Goal: Task Accomplishment & Management: Use online tool/utility

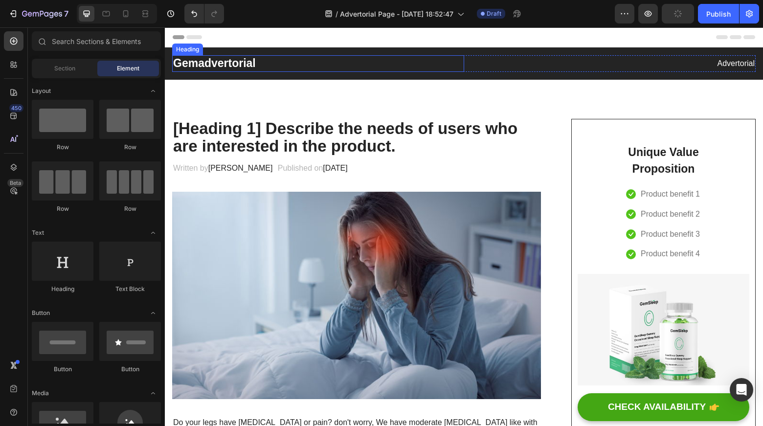
click at [266, 60] on p "Gemadvertorial" at bounding box center [318, 63] width 290 height 15
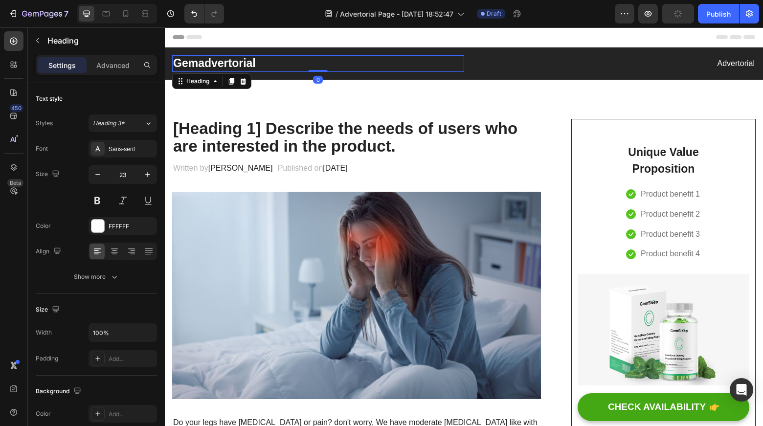
click at [236, 62] on p "Gemadvertorial" at bounding box center [318, 63] width 290 height 15
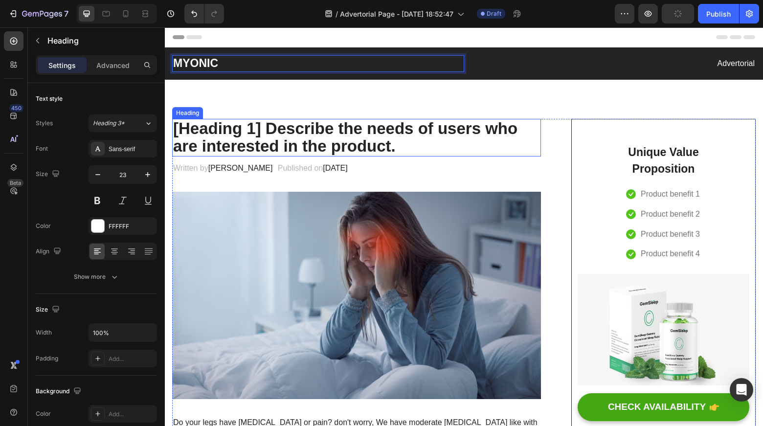
click at [335, 140] on p "[Heading 1] Describe the needs of users who are interested in the product." at bounding box center [356, 138] width 367 height 36
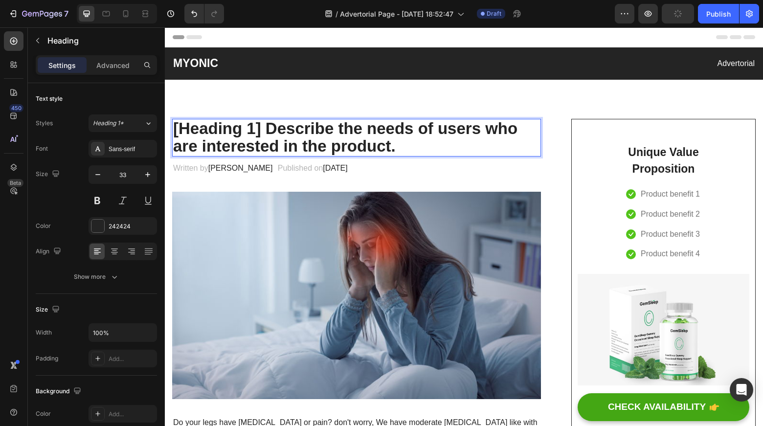
click at [199, 132] on p "[Heading 1] Describe the needs of users who are interested in the product." at bounding box center [356, 138] width 367 height 36
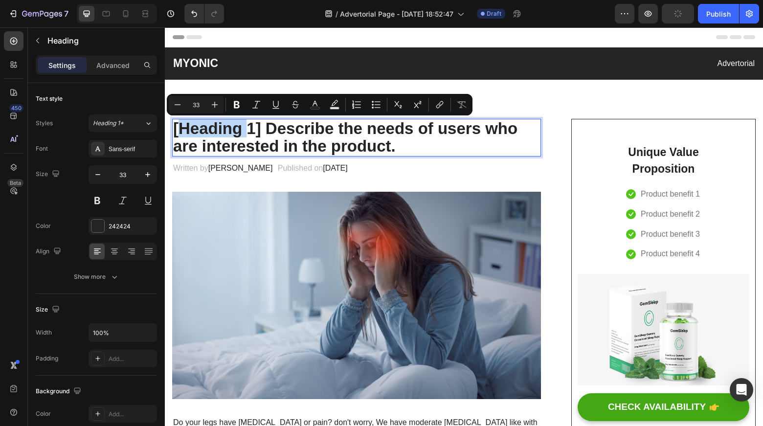
click at [181, 129] on p "[Heading 1] Describe the needs of users who are interested in the product." at bounding box center [356, 138] width 367 height 36
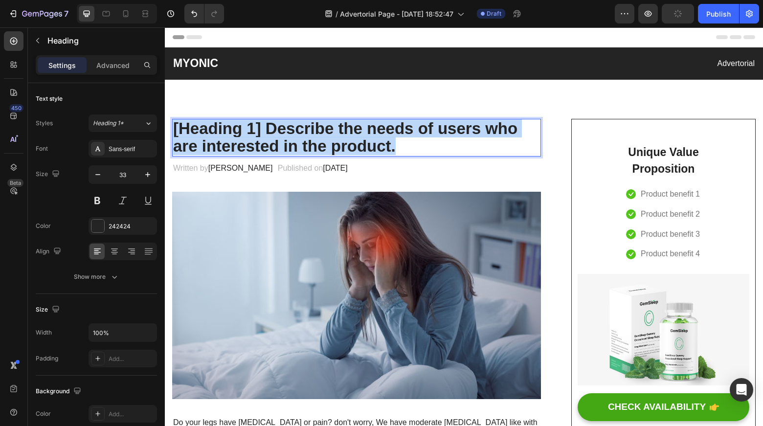
drag, startPoint x: 174, startPoint y: 130, endPoint x: 410, endPoint y: 144, distance: 236.6
click at [410, 144] on p "[Heading 1] Describe the needs of users who are interested in the product." at bounding box center [356, 138] width 367 height 36
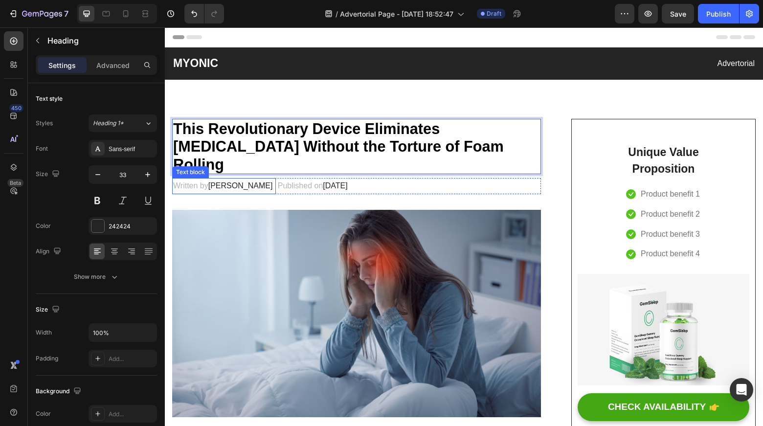
click at [222, 181] on span "[PERSON_NAME]" at bounding box center [240, 185] width 65 height 8
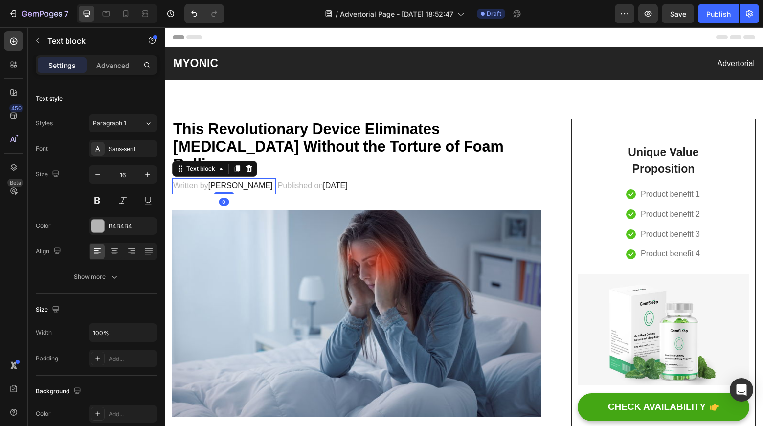
click at [229, 181] on span "[PERSON_NAME]" at bounding box center [240, 185] width 65 height 8
click at [245, 181] on span "[PERSON_NAME]" at bounding box center [240, 185] width 65 height 8
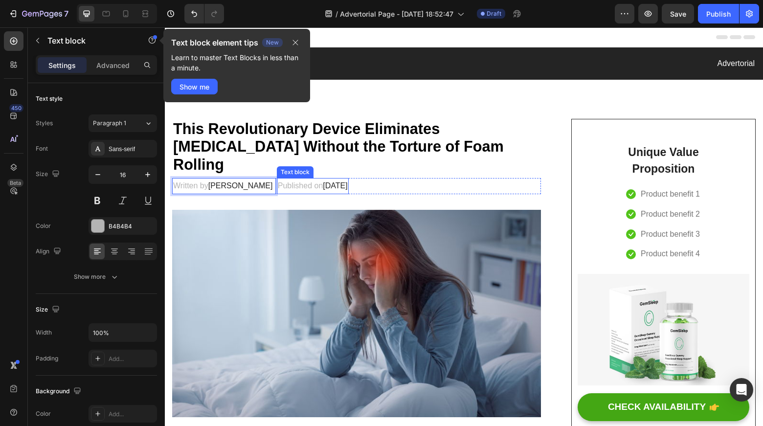
click at [344, 179] on p "Published on [DATE]" at bounding box center [313, 186] width 70 height 14
click at [347, 181] on span "[DATE]" at bounding box center [335, 185] width 24 height 8
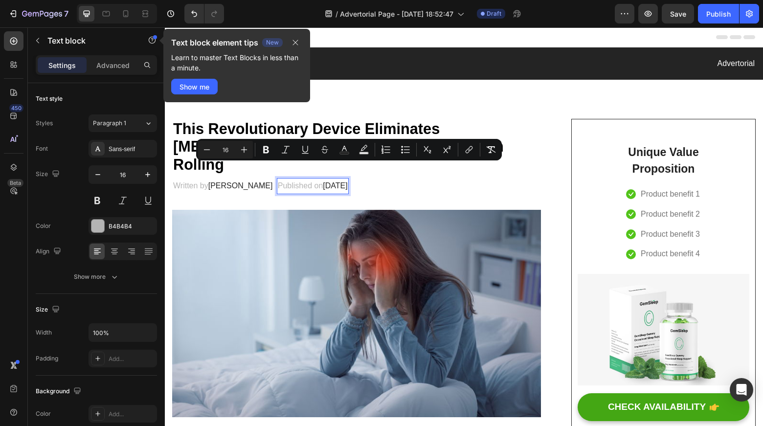
click at [343, 181] on span "[DATE]" at bounding box center [335, 185] width 24 height 8
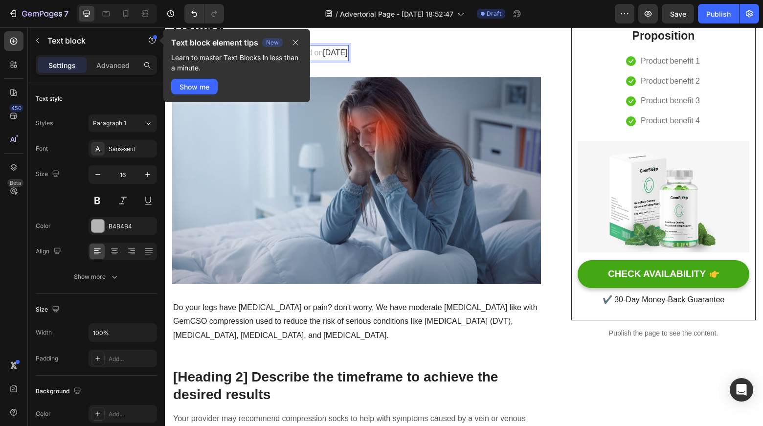
scroll to position [133, 0]
click at [295, 41] on icon "button" at bounding box center [295, 43] width 8 height 8
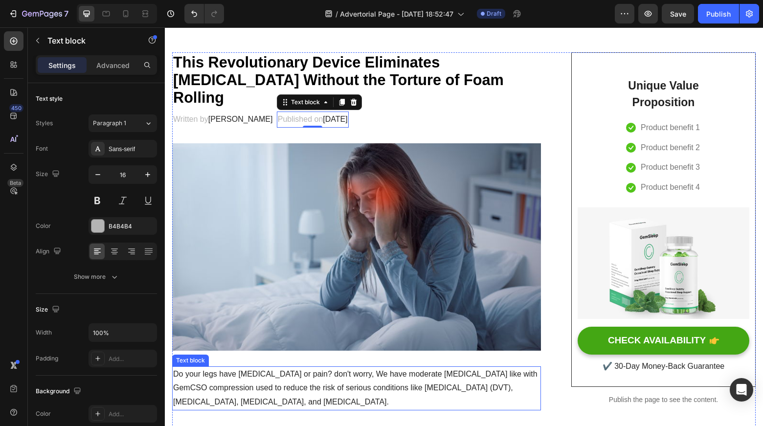
scroll to position [66, 0]
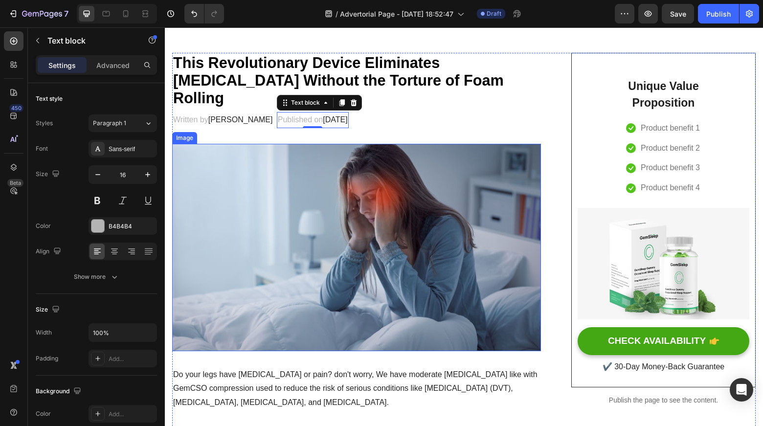
click at [360, 207] on img at bounding box center [356, 247] width 369 height 207
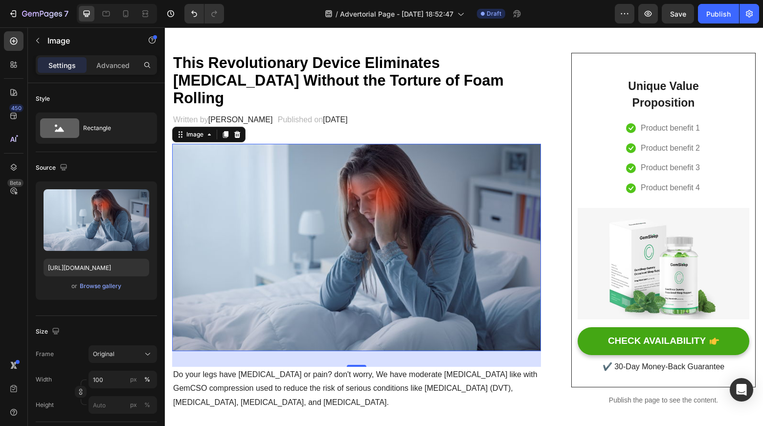
click at [428, 218] on img at bounding box center [356, 247] width 369 height 207
